Goal: Information Seeking & Learning: Find specific fact

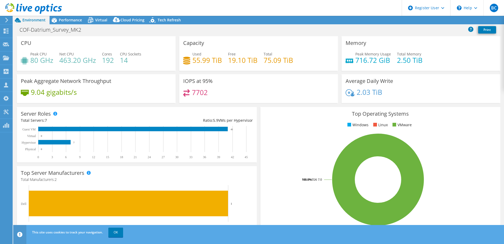
select select "USWest"
select select "USD"
drag, startPoint x: 59, startPoint y: 58, endPoint x: 96, endPoint y: 60, distance: 36.9
click at [96, 60] on div "Peak CPU 80 GHz Net CPU 463.20 GHz Cores 192 CPU Sockets 14" at bounding box center [96, 59] width 151 height 17
copy div "463.20 GHz"
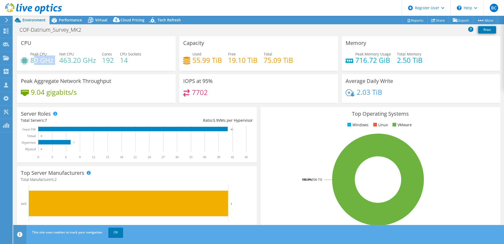
drag, startPoint x: 33, startPoint y: 60, endPoint x: 57, endPoint y: 60, distance: 24.0
click at [57, 60] on div "Peak CPU 80 GHz Net CPU 463.20 GHz Cores 192 CPU Sockets 14" at bounding box center [96, 59] width 151 height 17
drag, startPoint x: 57, startPoint y: 60, endPoint x: 54, endPoint y: 60, distance: 2.9
click at [52, 60] on h4 "80 GHz" at bounding box center [41, 60] width 23 height 6
drag, startPoint x: 54, startPoint y: 60, endPoint x: 31, endPoint y: 59, distance: 22.7
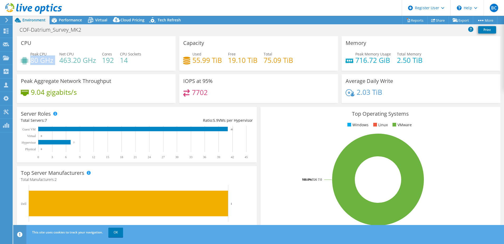
click at [31, 59] on div "Peak CPU 80 GHz Net CPU 463.20 GHz Cores 192 CPU Sockets 14" at bounding box center [96, 59] width 151 height 17
drag, startPoint x: 394, startPoint y: 61, endPoint x: 420, endPoint y: 61, distance: 25.8
click at [420, 61] on div "Peak Memory Usage 716.72 GiB Total Memory 2.50 TiB" at bounding box center [421, 59] width 151 height 17
copy h4 "2.50 TiB"
drag, startPoint x: 354, startPoint y: 61, endPoint x: 386, endPoint y: 61, distance: 31.6
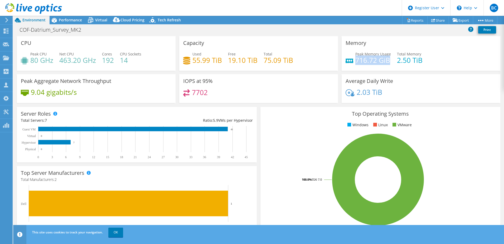
click at [386, 61] on h4 "716.72 GiB" at bounding box center [373, 60] width 36 height 6
copy h4 "716.72 GiB"
drag, startPoint x: 263, startPoint y: 61, endPoint x: 291, endPoint y: 62, distance: 28.0
click at [291, 62] on h4 "75.09 TiB" at bounding box center [279, 60] width 30 height 6
copy h4 "75.09 TiB"
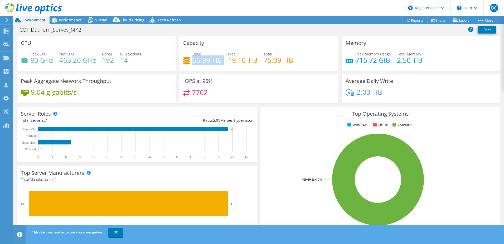
drag, startPoint x: 192, startPoint y: 61, endPoint x: 221, endPoint y: 61, distance: 28.7
click at [221, 61] on div "Used 55.99 TiB Free 19.10 TiB Total 75.09 TiB" at bounding box center [258, 59] width 151 height 17
copy div "55.99 TiB"
drag, startPoint x: 59, startPoint y: 61, endPoint x: 78, endPoint y: 61, distance: 19.0
click at [78, 61] on div "Peak CPU 80 GHz Net CPU 463.20 GHz Cores 192 CPU Sockets 14" at bounding box center [96, 59] width 151 height 17
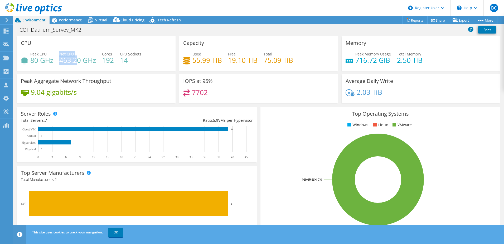
click at [78, 61] on h4 "463.20 GHz" at bounding box center [77, 60] width 37 height 6
drag, startPoint x: 79, startPoint y: 61, endPoint x: 62, endPoint y: 61, distance: 17.1
click at [62, 61] on h4 "463.20 GHz" at bounding box center [77, 60] width 37 height 6
drag, startPoint x: 61, startPoint y: 61, endPoint x: 95, endPoint y: 62, distance: 34.0
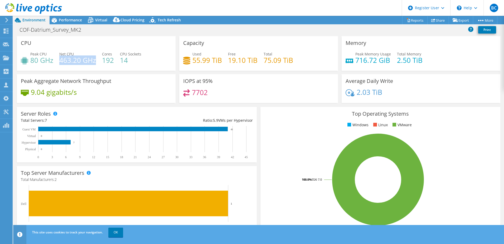
click at [95, 62] on h4 "463.20 GHz" at bounding box center [77, 60] width 37 height 6
copy h4 "463.20 GHz"
